Goal: Task Accomplishment & Management: Use online tool/utility

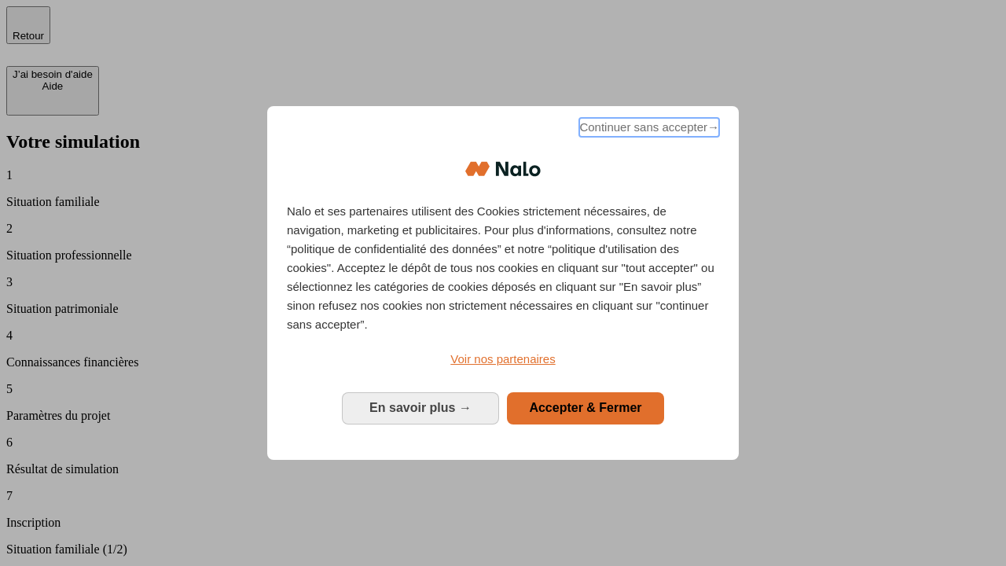
click at [648, 130] on span "Continuer sans accepter →" at bounding box center [649, 127] width 140 height 19
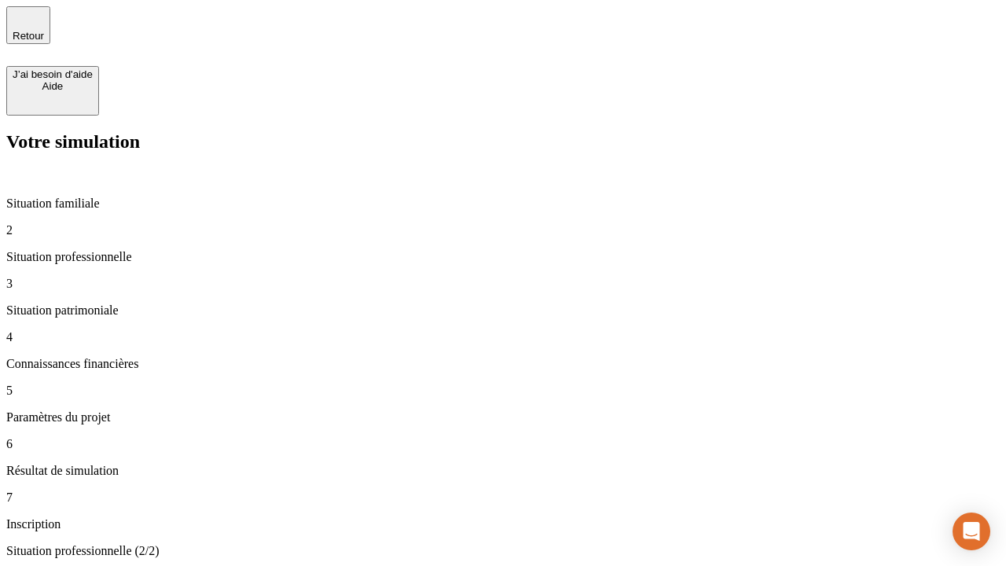
type input "30 000"
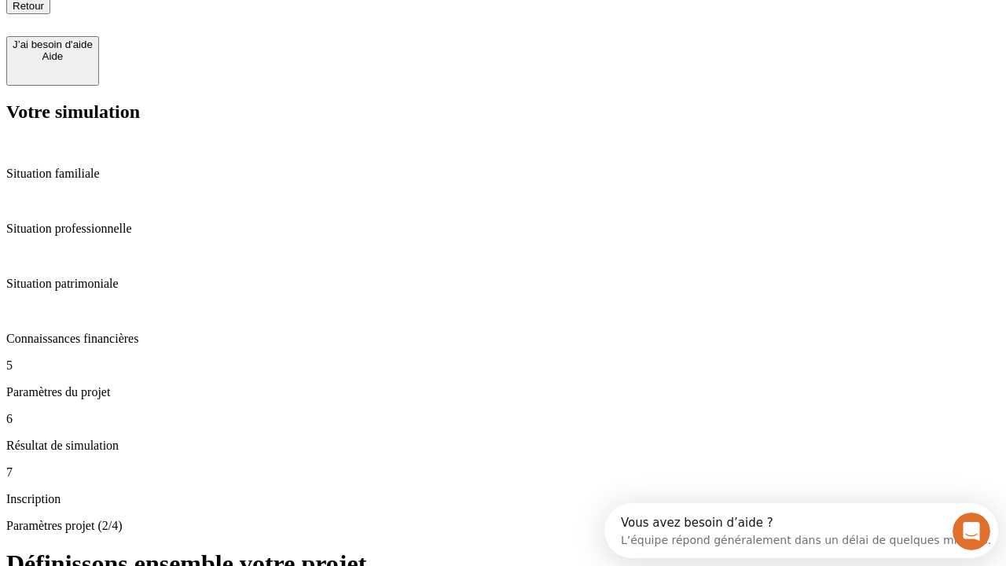
type input "25"
type input "1 000"
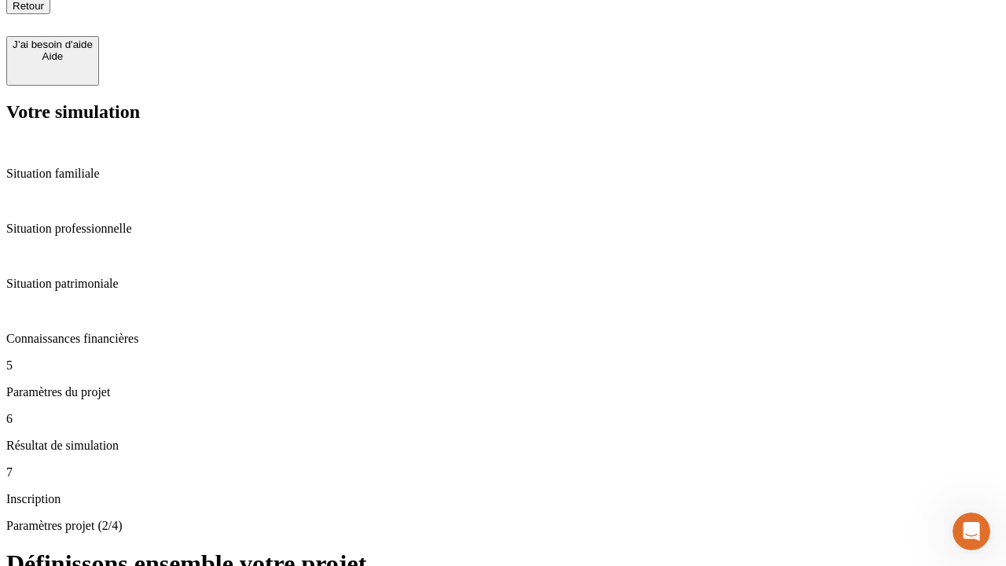
type input "640"
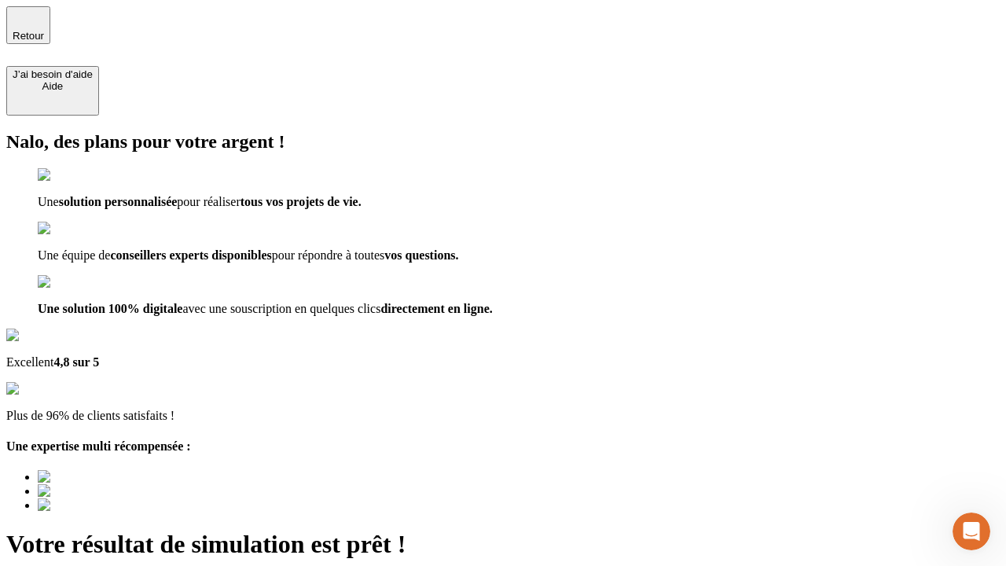
type input "[EMAIL_ADDRESS][PERSON_NAME][DOMAIN_NAME]"
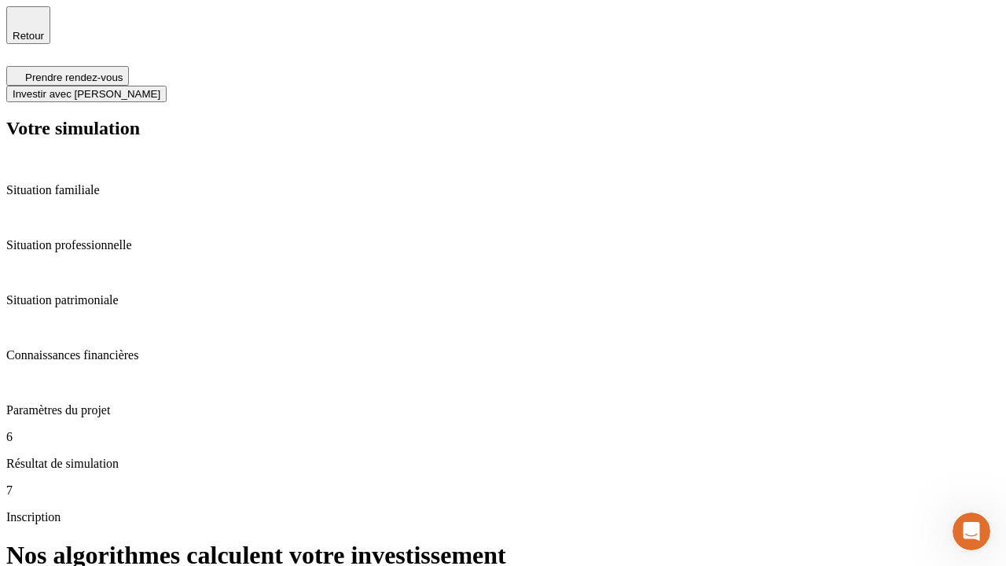
click at [160, 88] on span "Investir avec [PERSON_NAME]" at bounding box center [87, 94] width 148 height 12
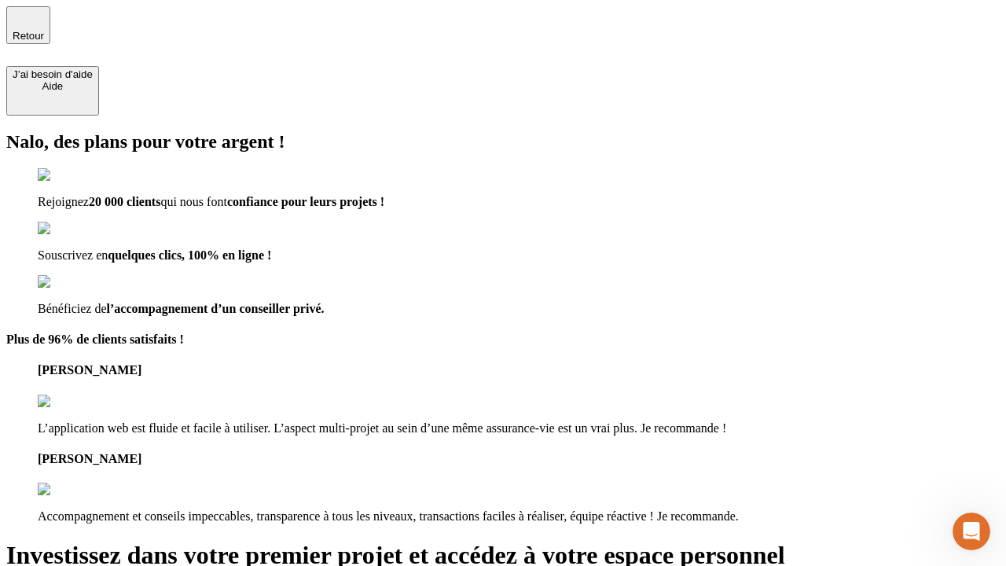
type input "[PERSON_NAME][EMAIL_ADDRESS][DOMAIN_NAME]"
